Goal: Information Seeking & Learning: Learn about a topic

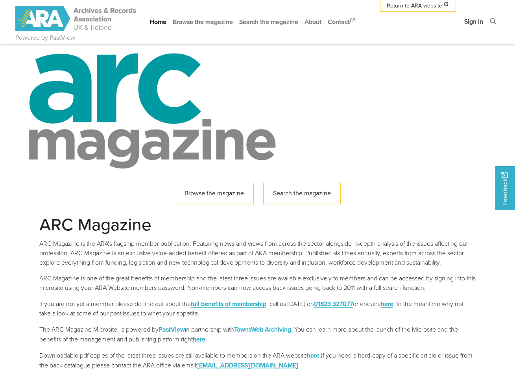
click at [477, 22] on link "Sign in" at bounding box center [473, 21] width 25 height 21
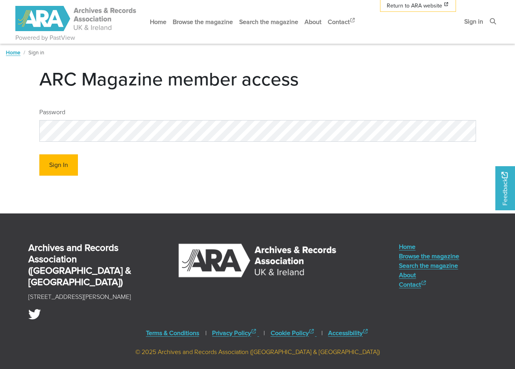
click at [50, 168] on button "Sign In" at bounding box center [58, 165] width 39 height 22
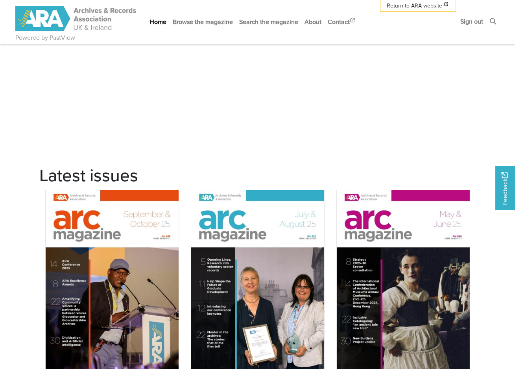
scroll to position [645, 0]
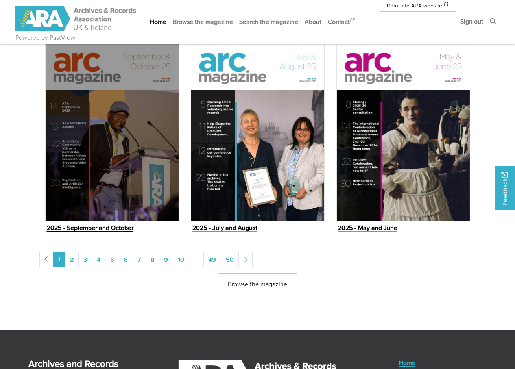
click at [144, 187] on img "Issue" at bounding box center [112, 126] width 134 height 189
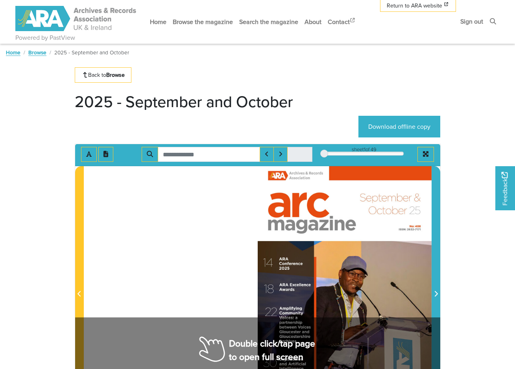
click at [438, 296] on span "Next Page" at bounding box center [436, 293] width 8 height 9
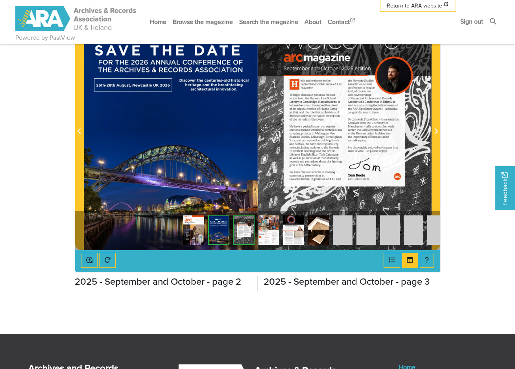
scroll to position [151, 0]
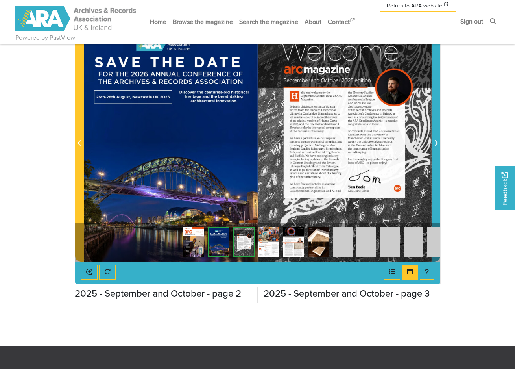
click at [437, 145] on icon "Next Page" at bounding box center [436, 143] width 4 height 6
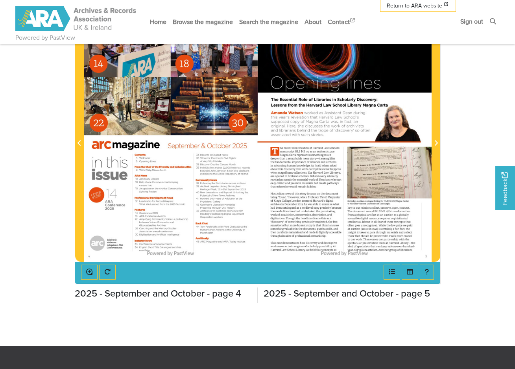
scroll to position [81, 0]
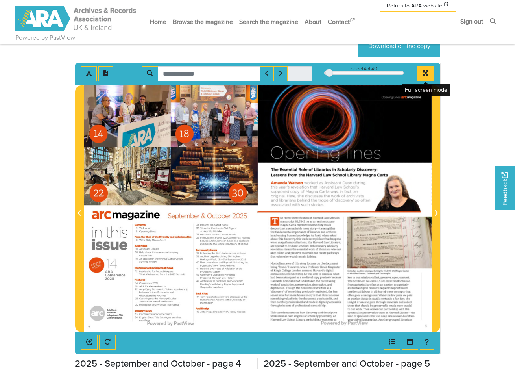
click at [425, 74] on icon "Full screen mode" at bounding box center [426, 73] width 6 height 6
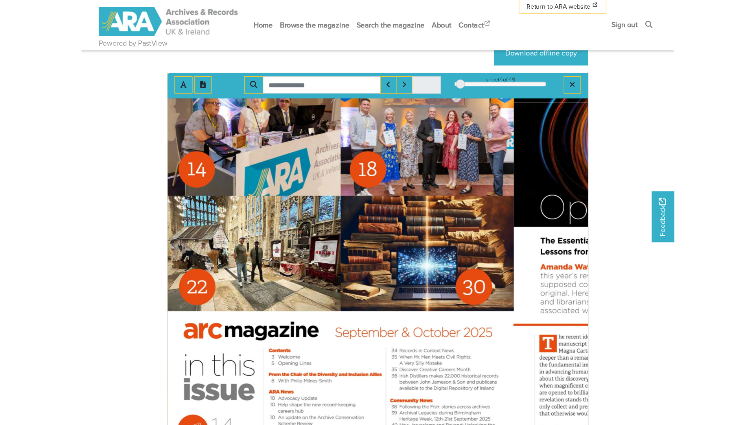
scroll to position [0, 0]
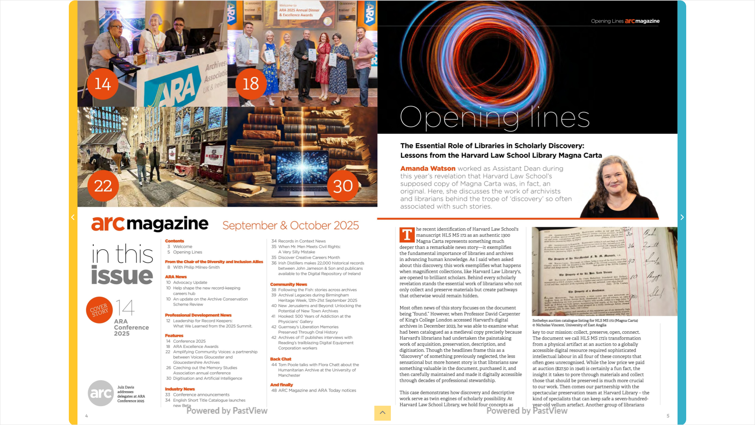
click at [514, 216] on icon "Next Page" at bounding box center [682, 217] width 3 height 6
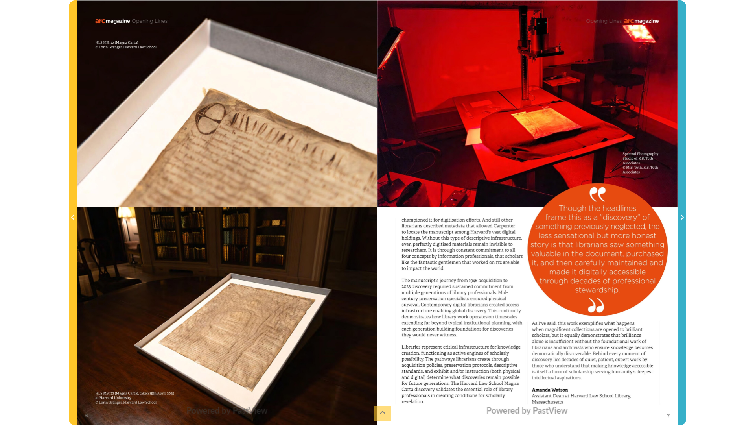
click at [514, 216] on icon "Next Page" at bounding box center [682, 217] width 3 height 6
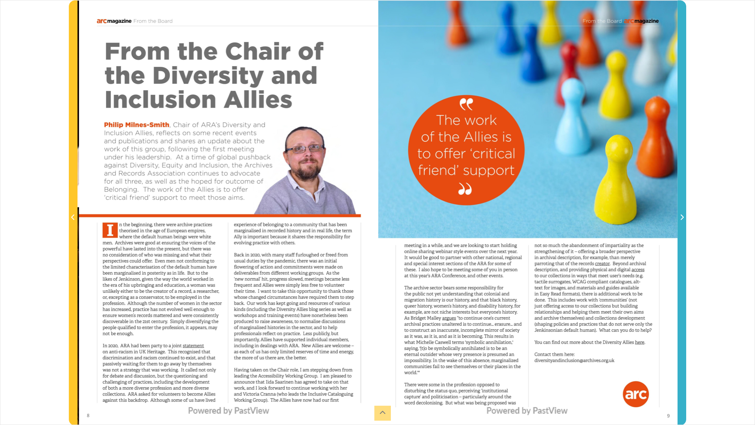
click at [514, 216] on icon "Next Page" at bounding box center [682, 217] width 3 height 6
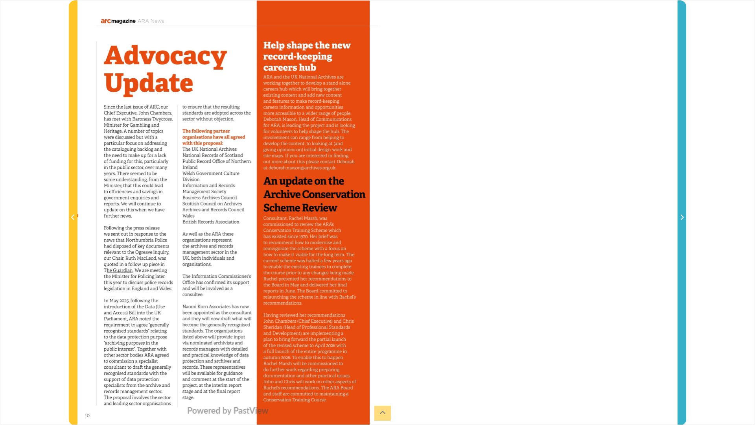
click at [514, 217] on icon "Next Page" at bounding box center [682, 217] width 4 height 6
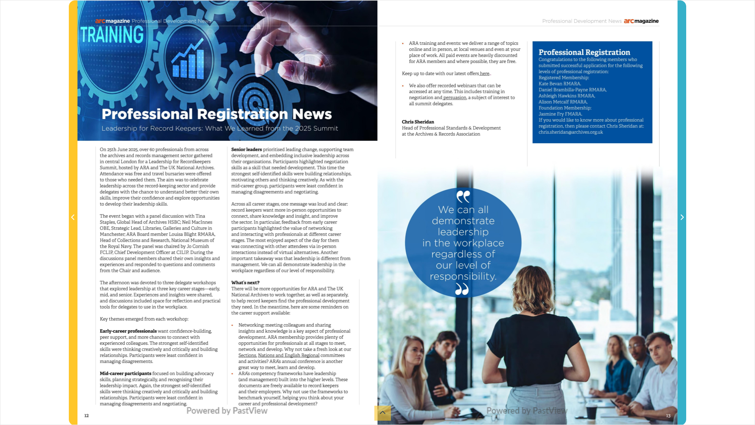
click at [514, 217] on icon "Next Page" at bounding box center [682, 217] width 4 height 6
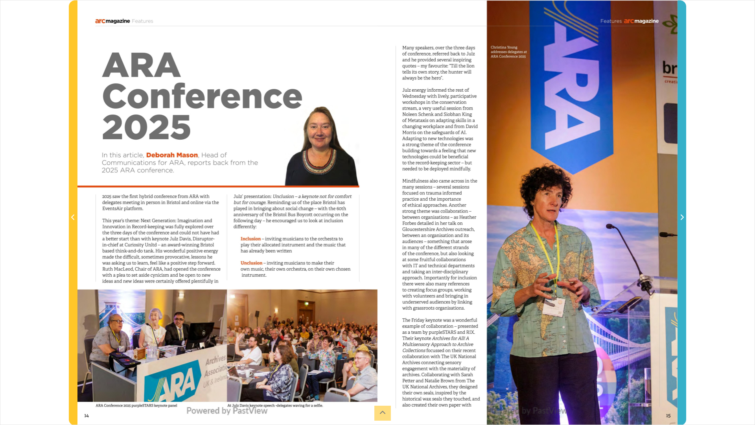
click at [514, 217] on icon "Next Page" at bounding box center [682, 217] width 4 height 6
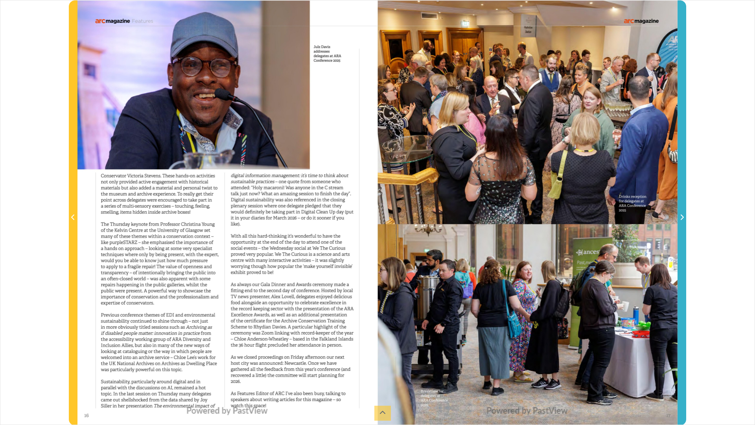
click at [514, 217] on icon "Next Page" at bounding box center [682, 217] width 4 height 6
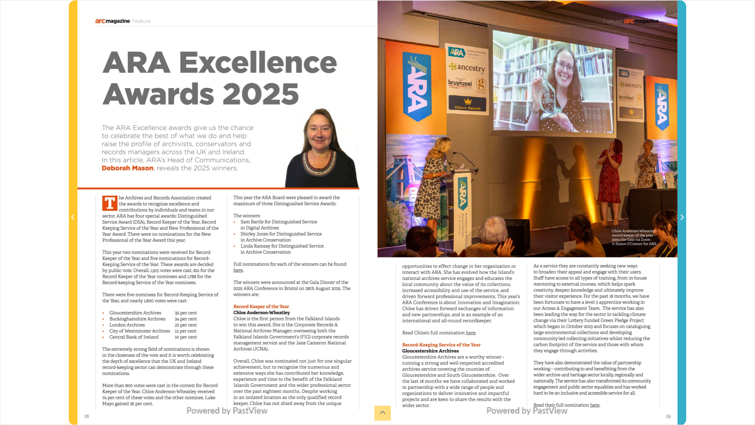
click at [514, 217] on icon "Next Page" at bounding box center [682, 217] width 4 height 6
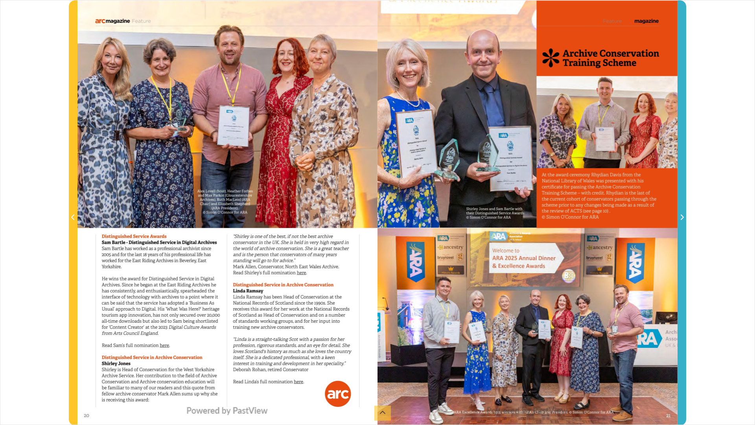
click at [514, 217] on icon "Next Page" at bounding box center [682, 217] width 3 height 6
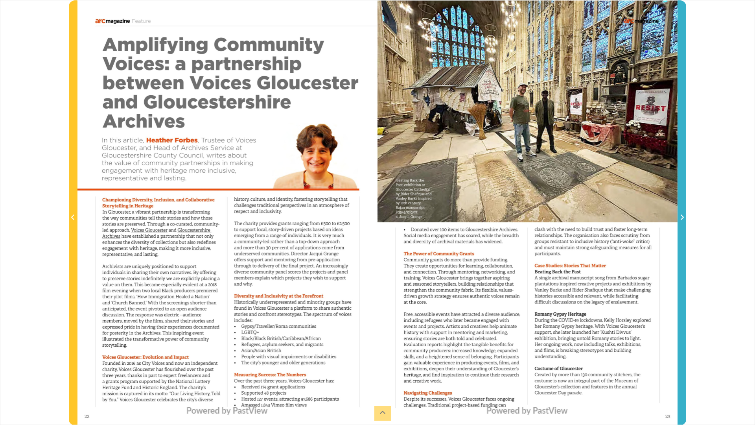
click at [514, 217] on icon "Next Page" at bounding box center [682, 217] width 3 height 6
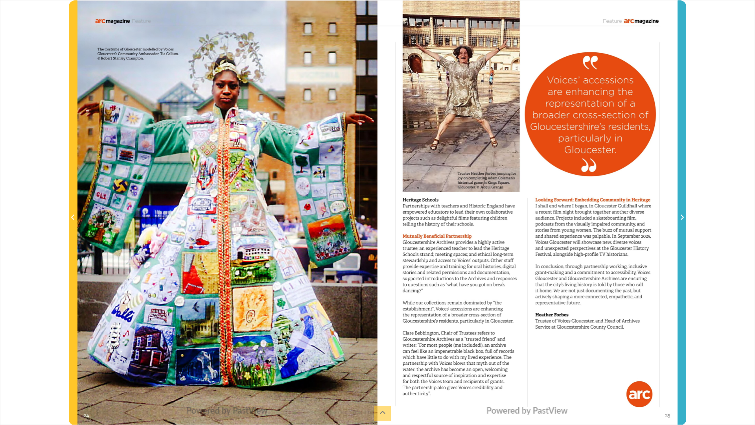
click at [514, 217] on icon "Next Page" at bounding box center [682, 217] width 3 height 6
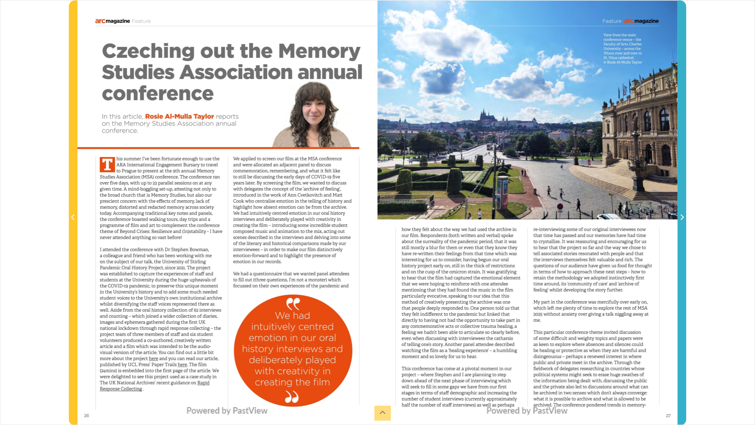
click at [514, 217] on icon "Next Page" at bounding box center [682, 217] width 3 height 6
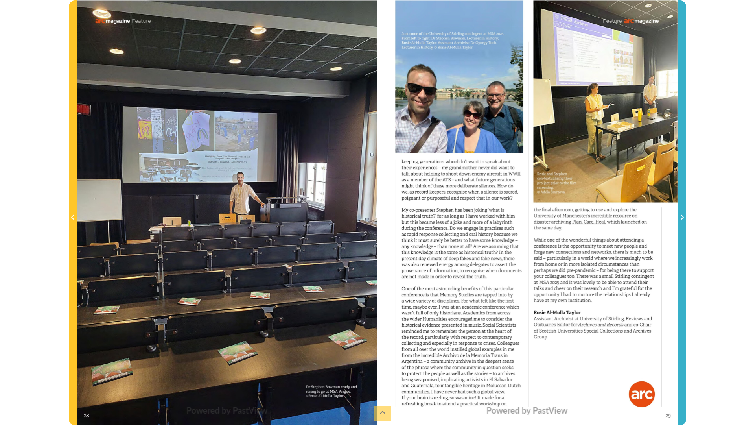
click at [514, 217] on icon "Next Page" at bounding box center [682, 217] width 3 height 6
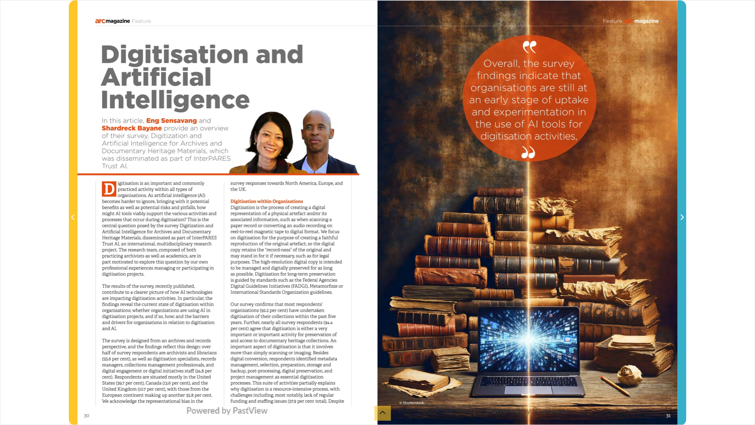
click at [514, 217] on icon "Next Page" at bounding box center [682, 217] width 3 height 6
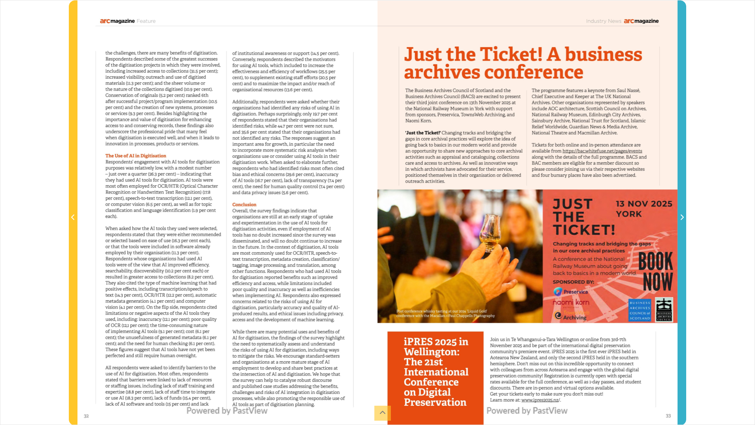
click at [514, 217] on icon "Next Page" at bounding box center [682, 217] width 3 height 6
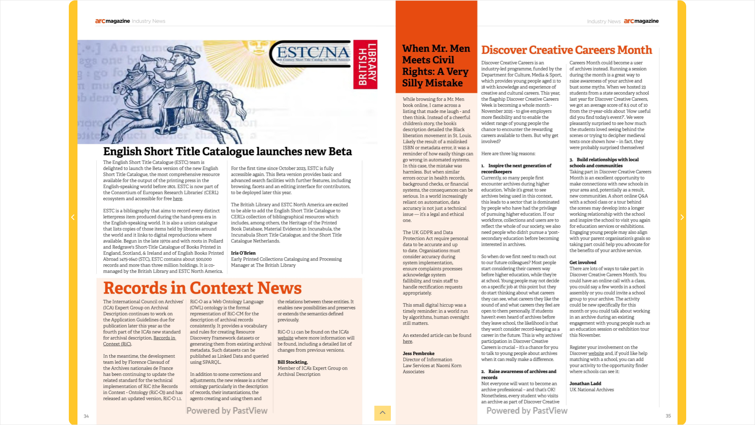
click at [332, 184] on div at bounding box center [227, 212] width 300 height 425
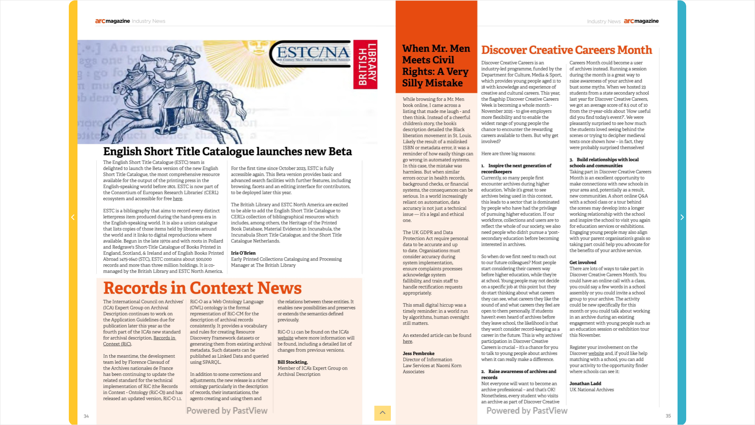
click at [514, 368] on span "Next Page" at bounding box center [682, 213] width 8 height 424
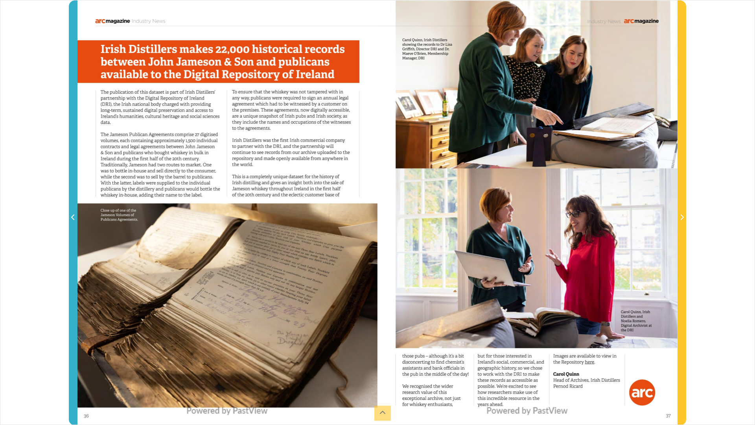
click at [73, 216] on icon "Previous Page" at bounding box center [73, 217] width 4 height 6
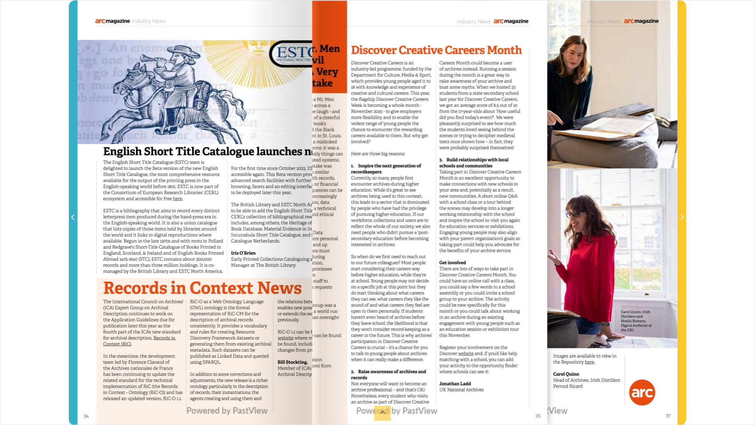
click at [73, 216] on icon "Previous Page" at bounding box center [73, 217] width 4 height 6
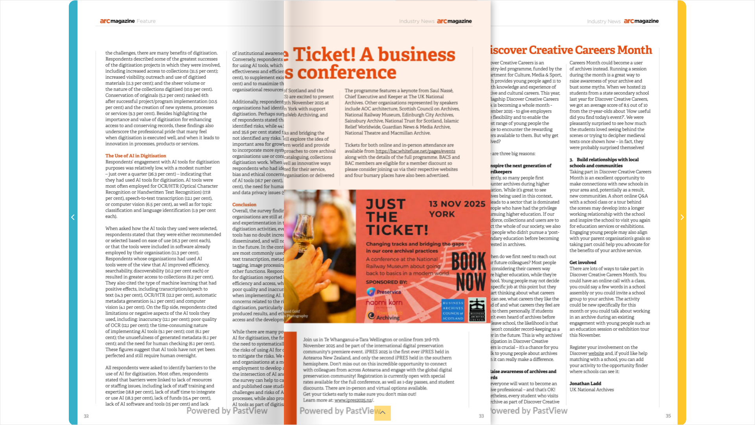
click at [73, 216] on icon "Previous Page" at bounding box center [72, 217] width 3 height 6
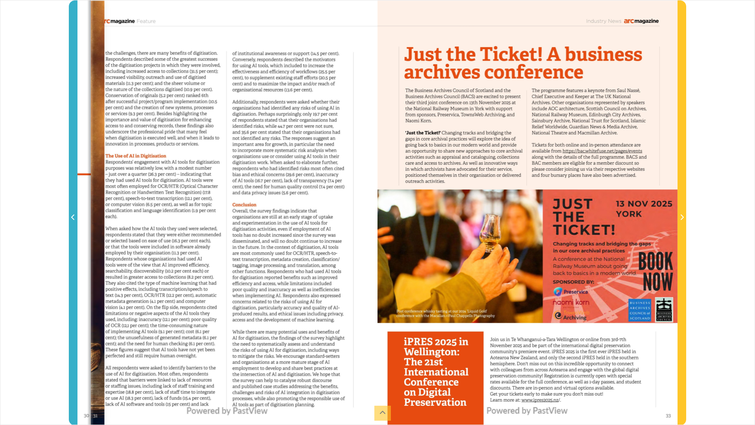
click at [73, 216] on icon "Previous Page" at bounding box center [72, 217] width 3 height 6
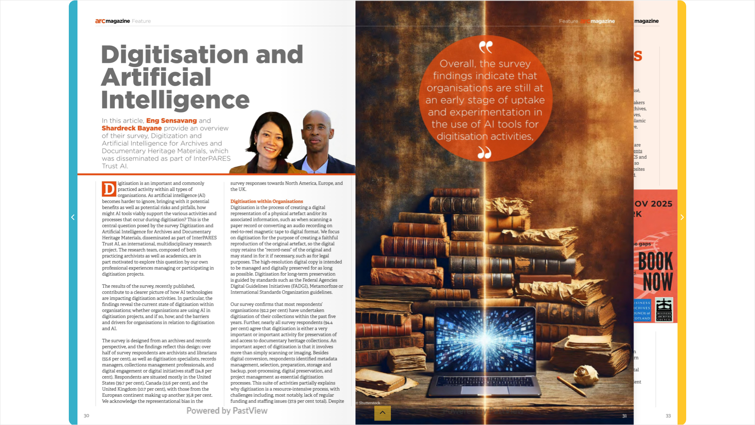
click at [73, 216] on icon "Previous Page" at bounding box center [72, 217] width 3 height 6
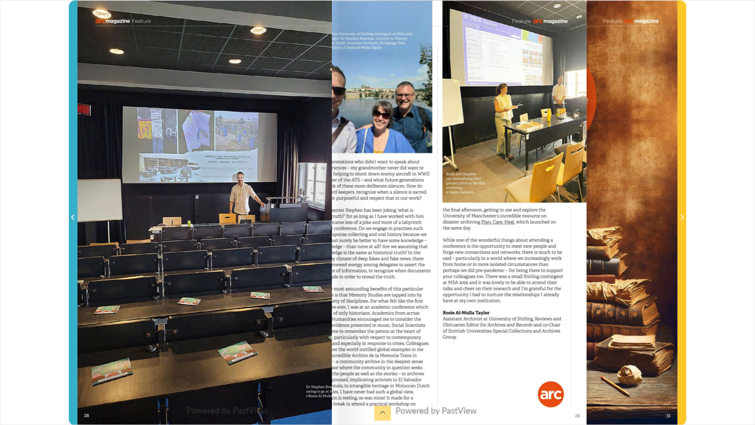
click at [73, 216] on icon "Previous Page" at bounding box center [72, 217] width 3 height 6
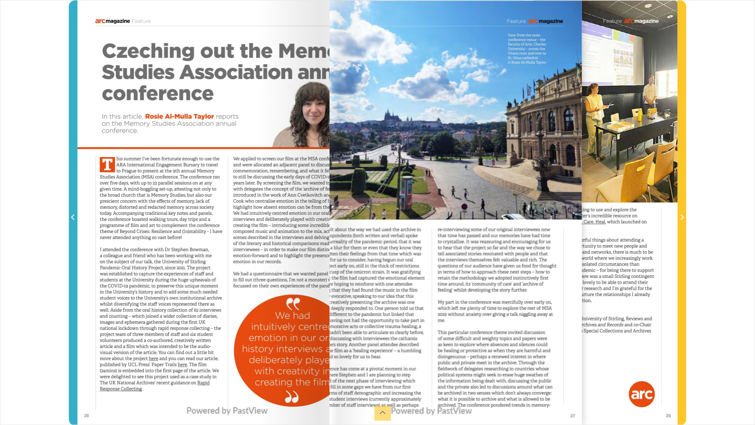
click at [73, 216] on icon "Previous Page" at bounding box center [72, 217] width 3 height 6
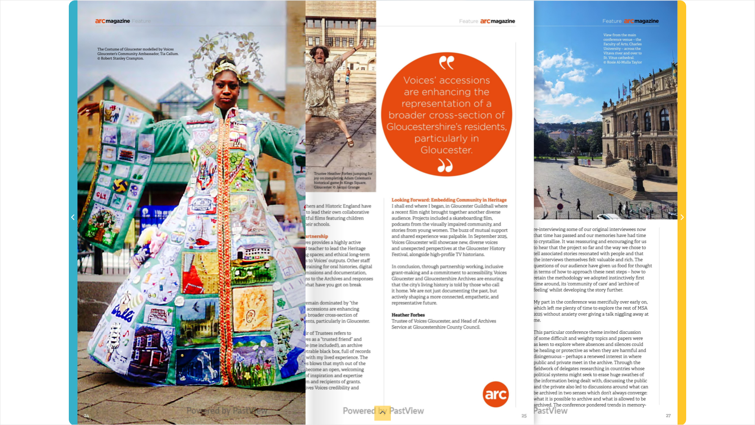
click at [73, 216] on icon "Previous Page" at bounding box center [72, 217] width 3 height 6
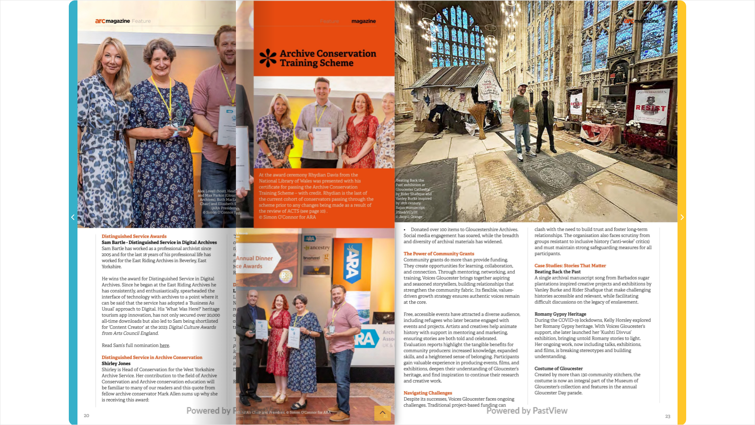
click at [73, 216] on icon "Previous Page" at bounding box center [72, 217] width 3 height 6
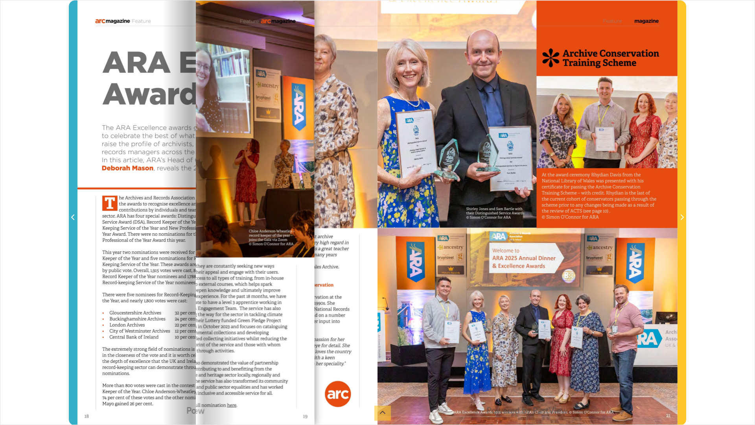
click at [73, 216] on icon "Previous Page" at bounding box center [72, 217] width 3 height 6
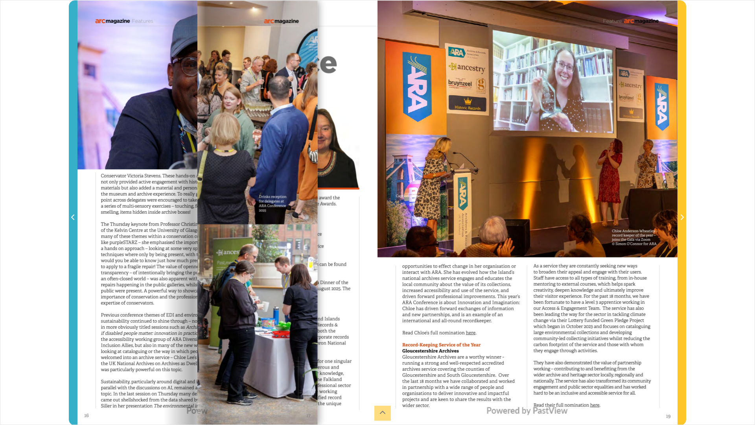
click at [73, 216] on icon "Previous Page" at bounding box center [72, 217] width 3 height 6
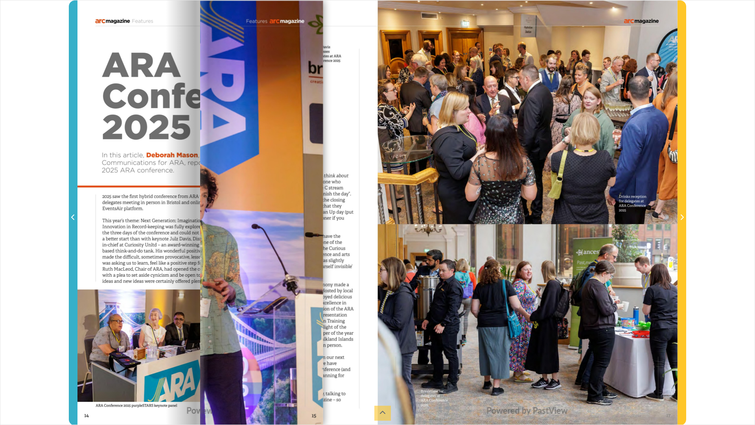
click at [73, 215] on icon "Previous Page" at bounding box center [72, 217] width 3 height 6
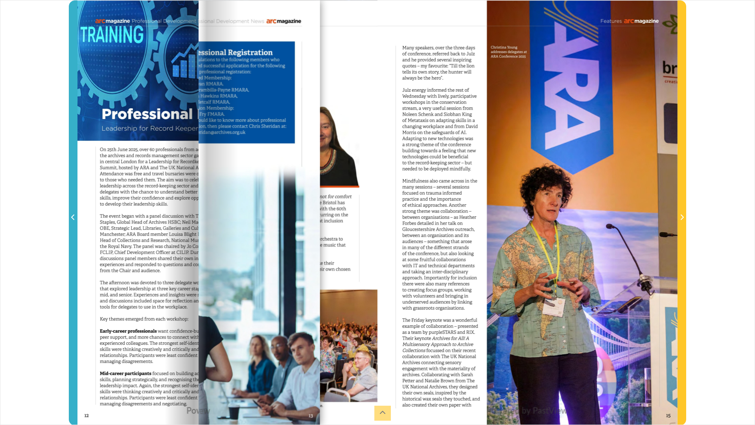
click at [73, 215] on icon "Previous Page" at bounding box center [72, 217] width 3 height 6
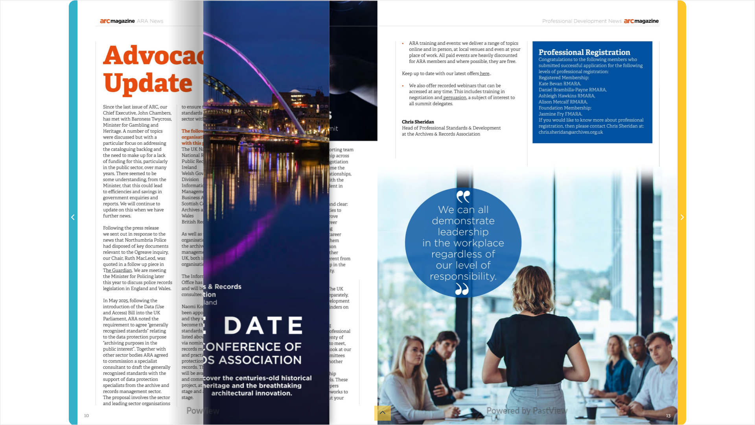
click at [73, 215] on icon "Previous Page" at bounding box center [72, 217] width 3 height 6
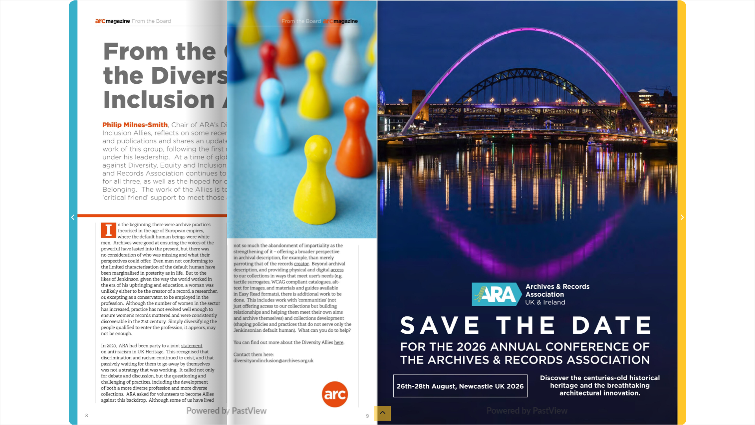
click at [73, 215] on icon "Previous Page" at bounding box center [72, 217] width 3 height 6
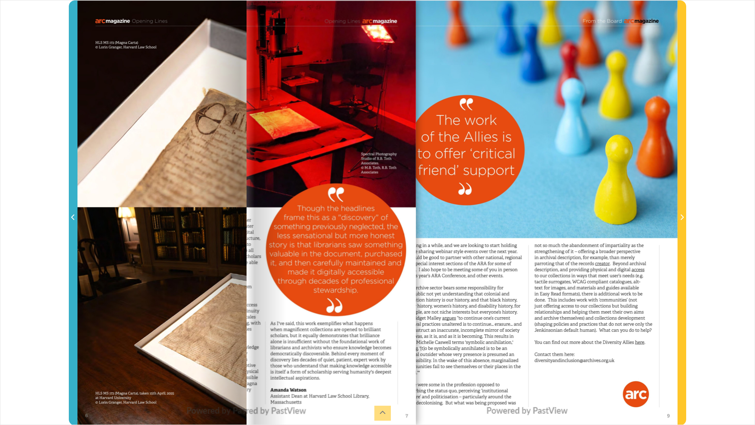
click at [73, 215] on icon "Previous Page" at bounding box center [72, 217] width 3 height 6
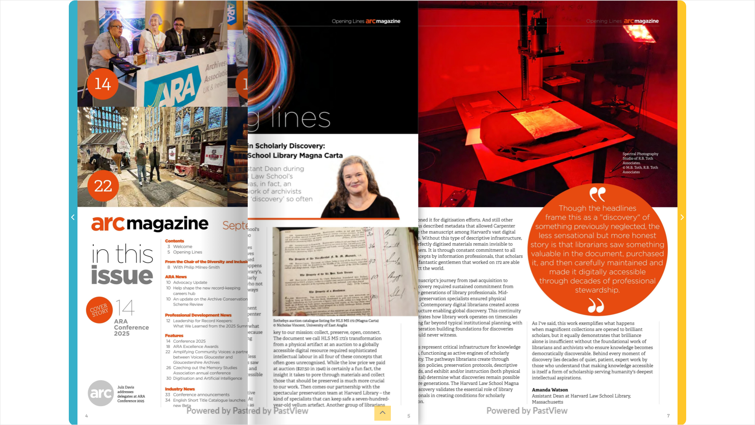
click at [73, 216] on icon "Previous Page" at bounding box center [72, 217] width 3 height 6
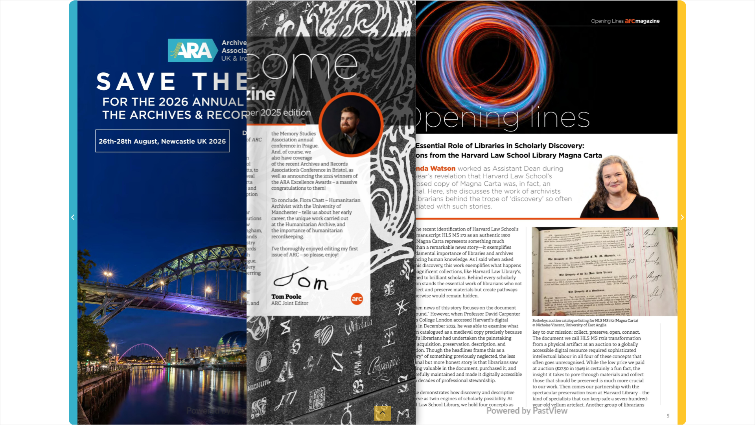
click at [73, 216] on icon "Previous Page" at bounding box center [72, 217] width 3 height 6
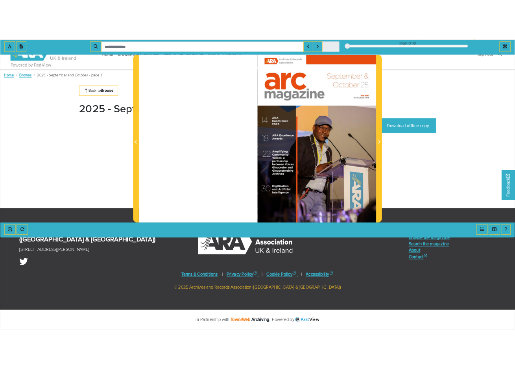
scroll to position [81, 0]
